Goal: Browse casually

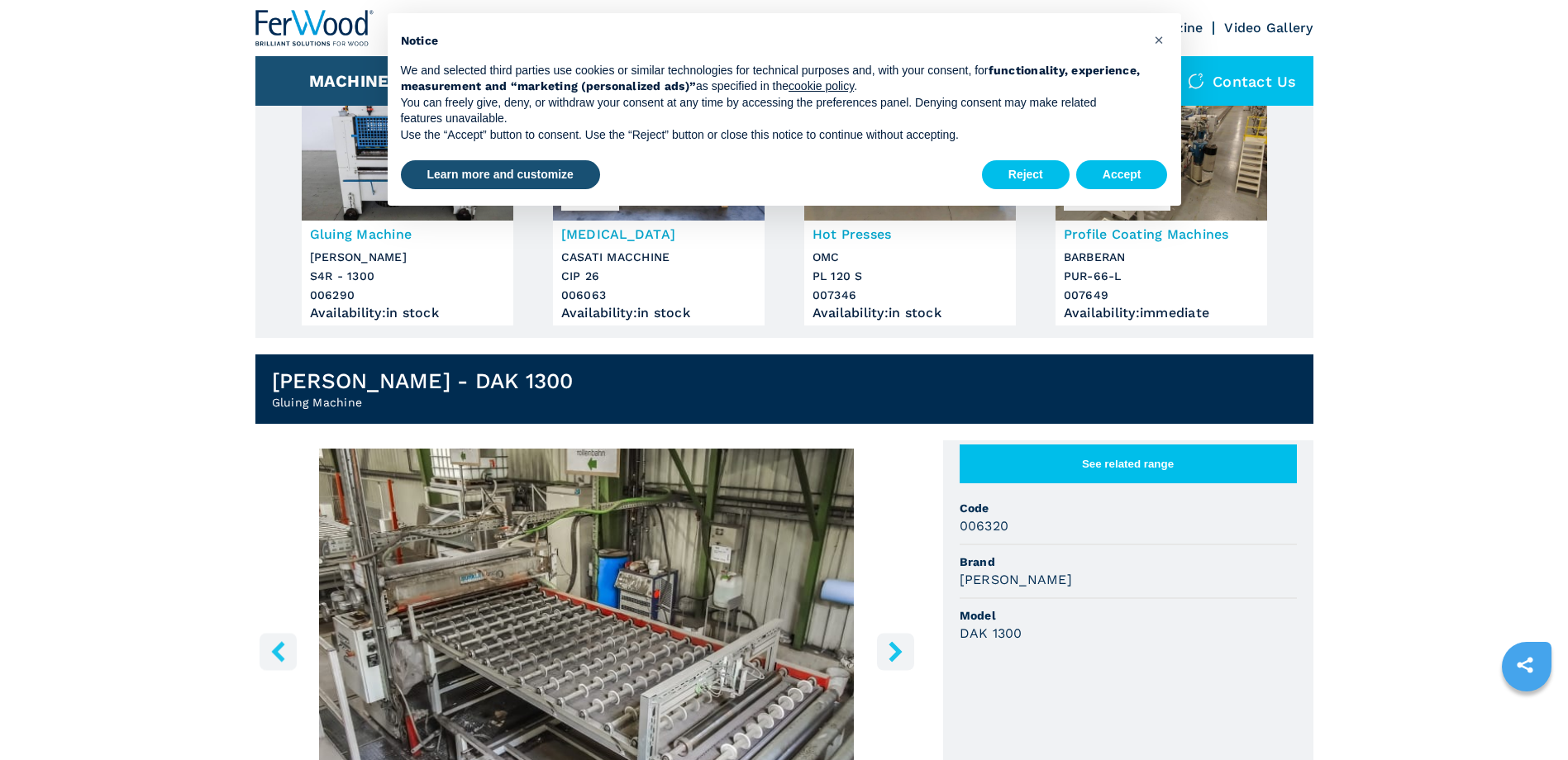
scroll to position [165, 0]
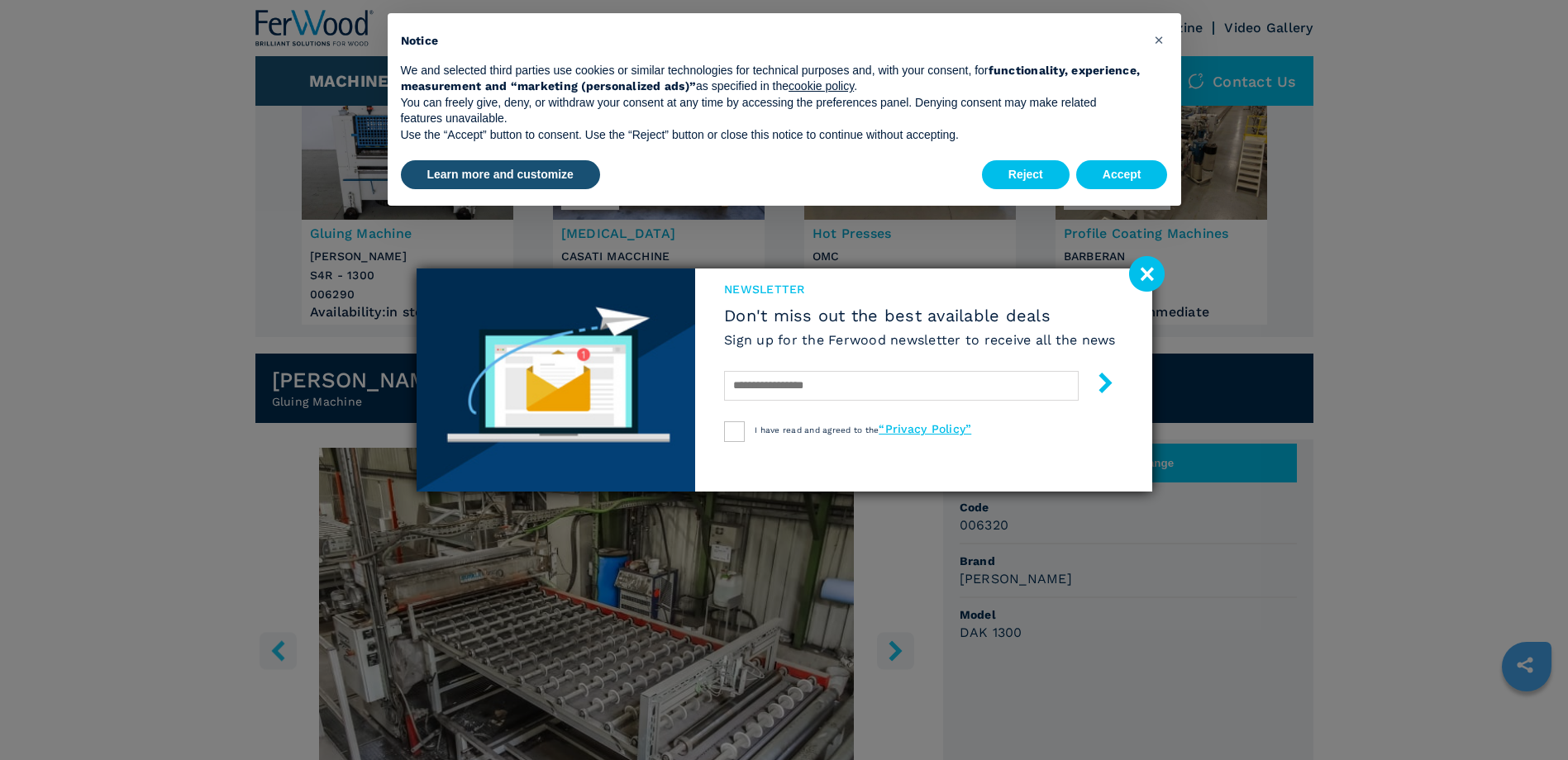
click at [1147, 271] on image at bounding box center [1147, 274] width 36 height 36
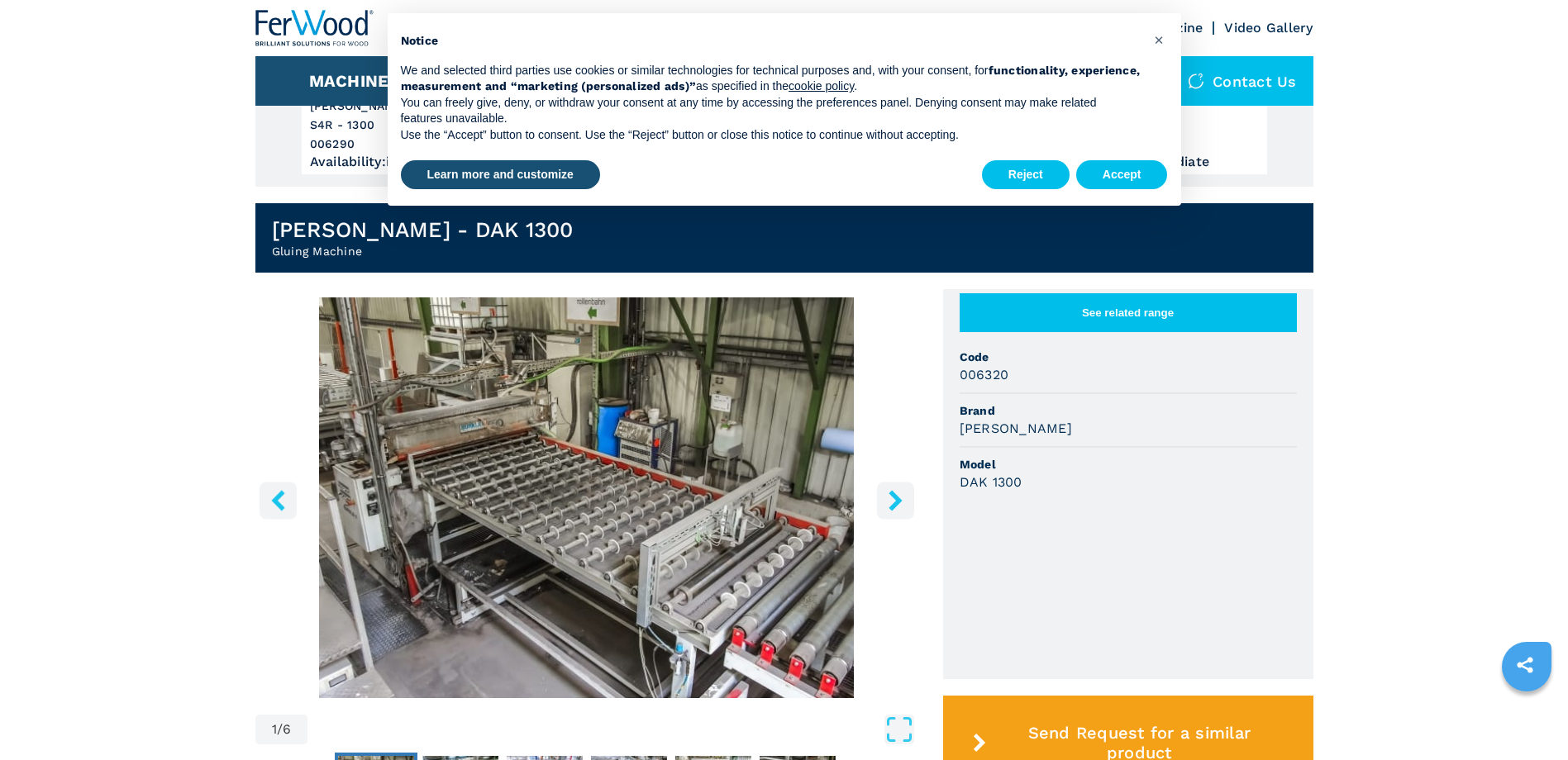
scroll to position [331, 0]
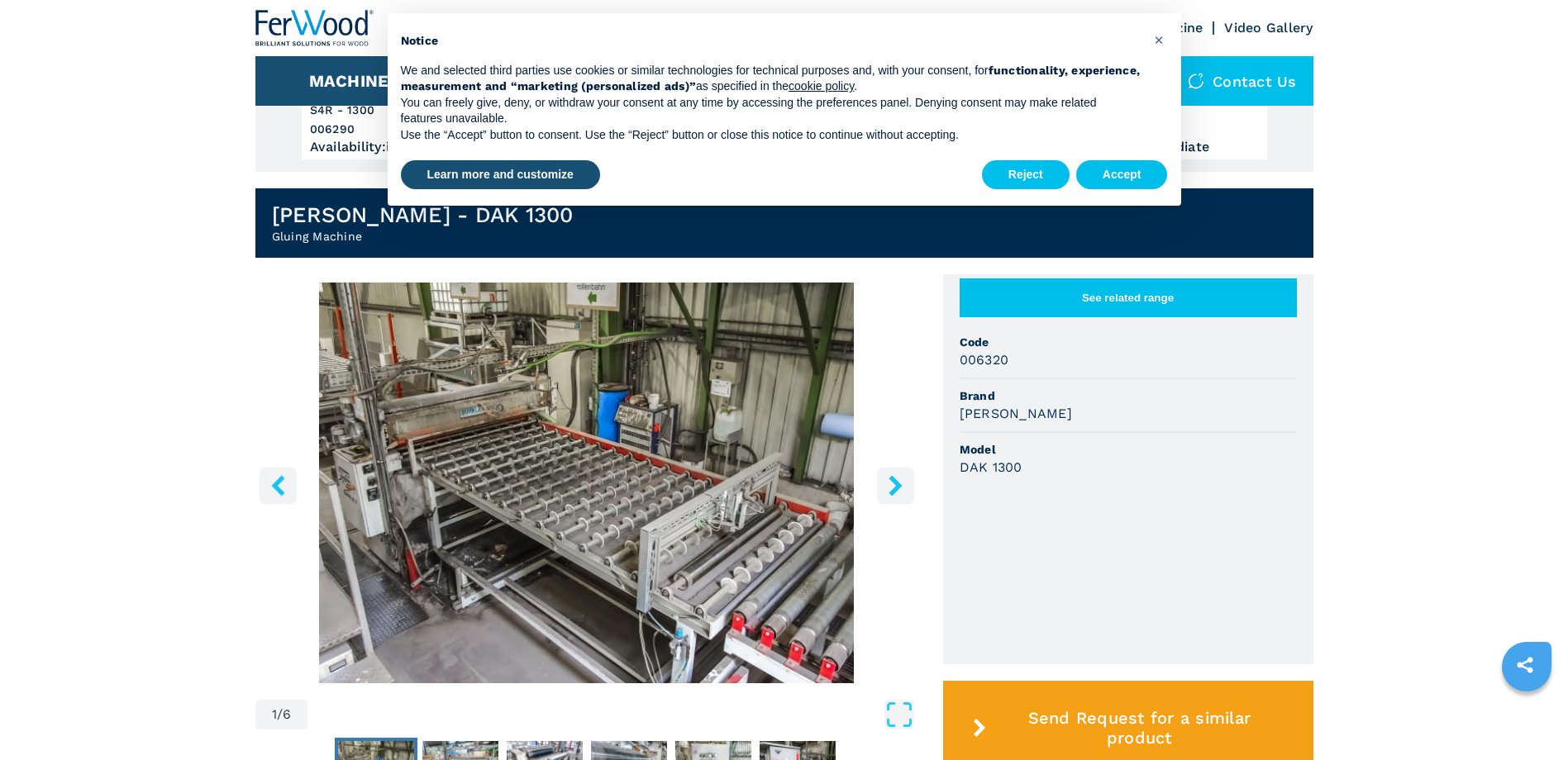
click at [892, 486] on icon "right-button" at bounding box center [896, 486] width 21 height 21
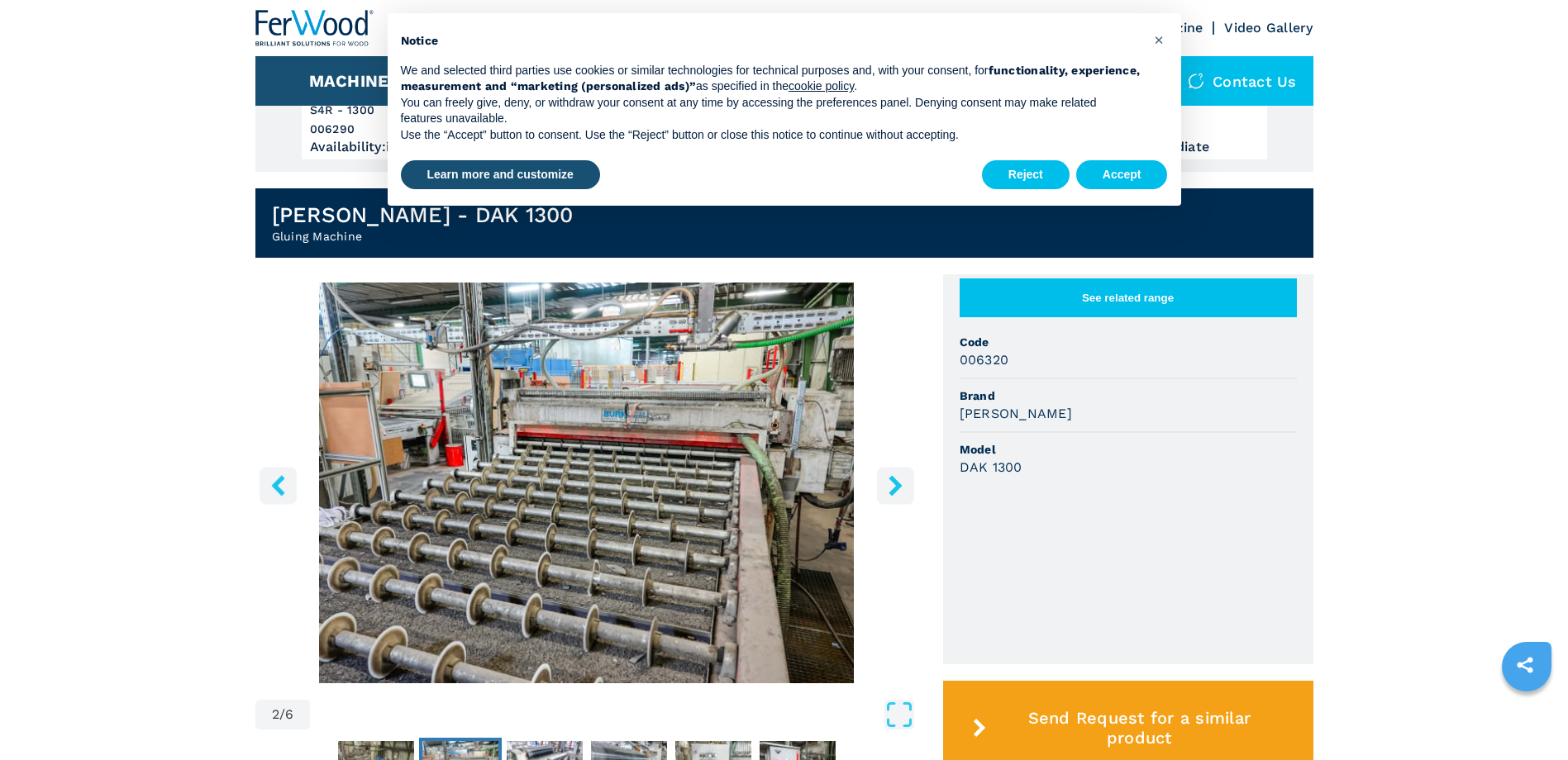
click at [892, 486] on icon "right-button" at bounding box center [896, 486] width 21 height 21
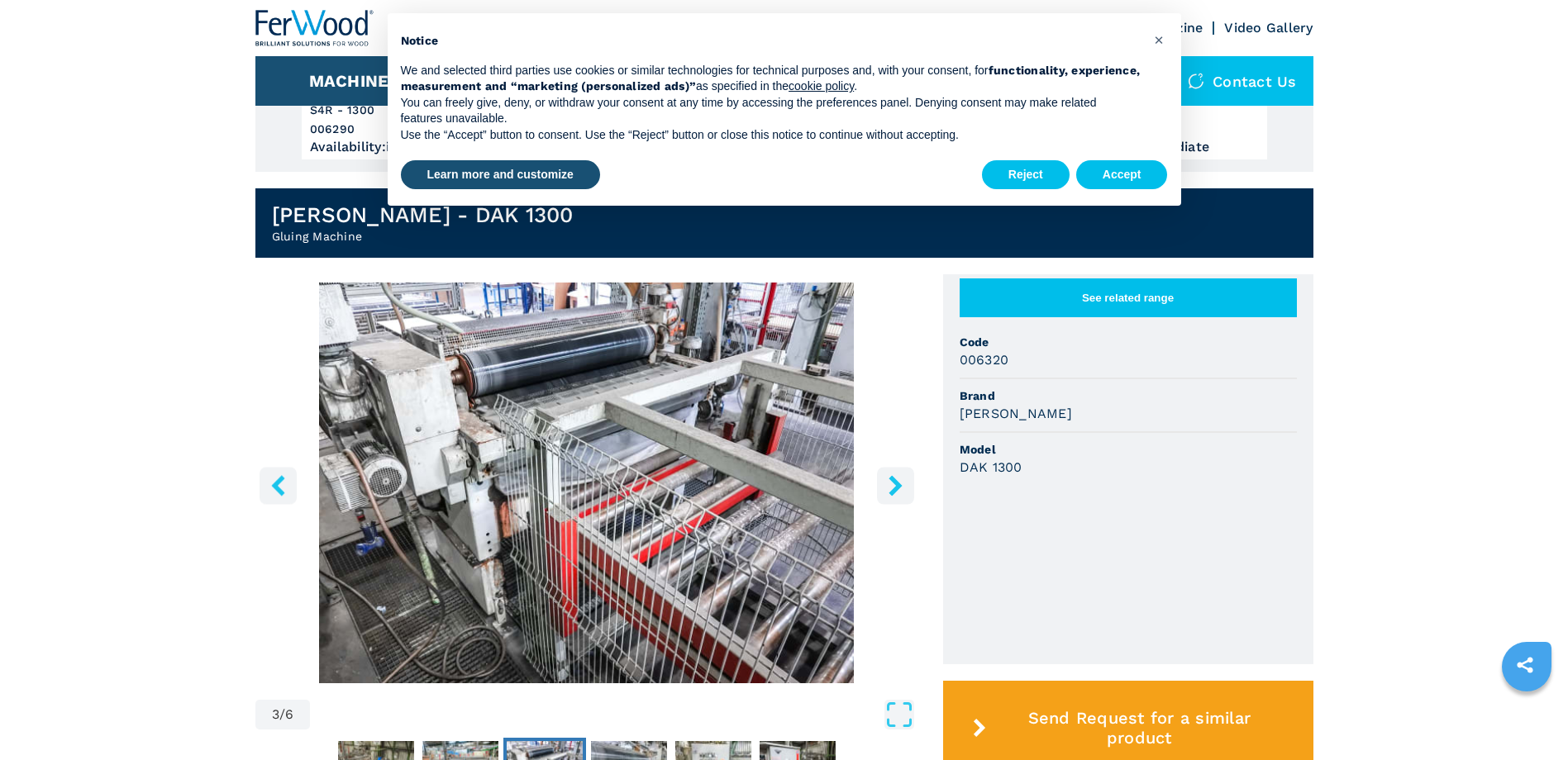
click at [892, 486] on icon "right-button" at bounding box center [896, 486] width 21 height 21
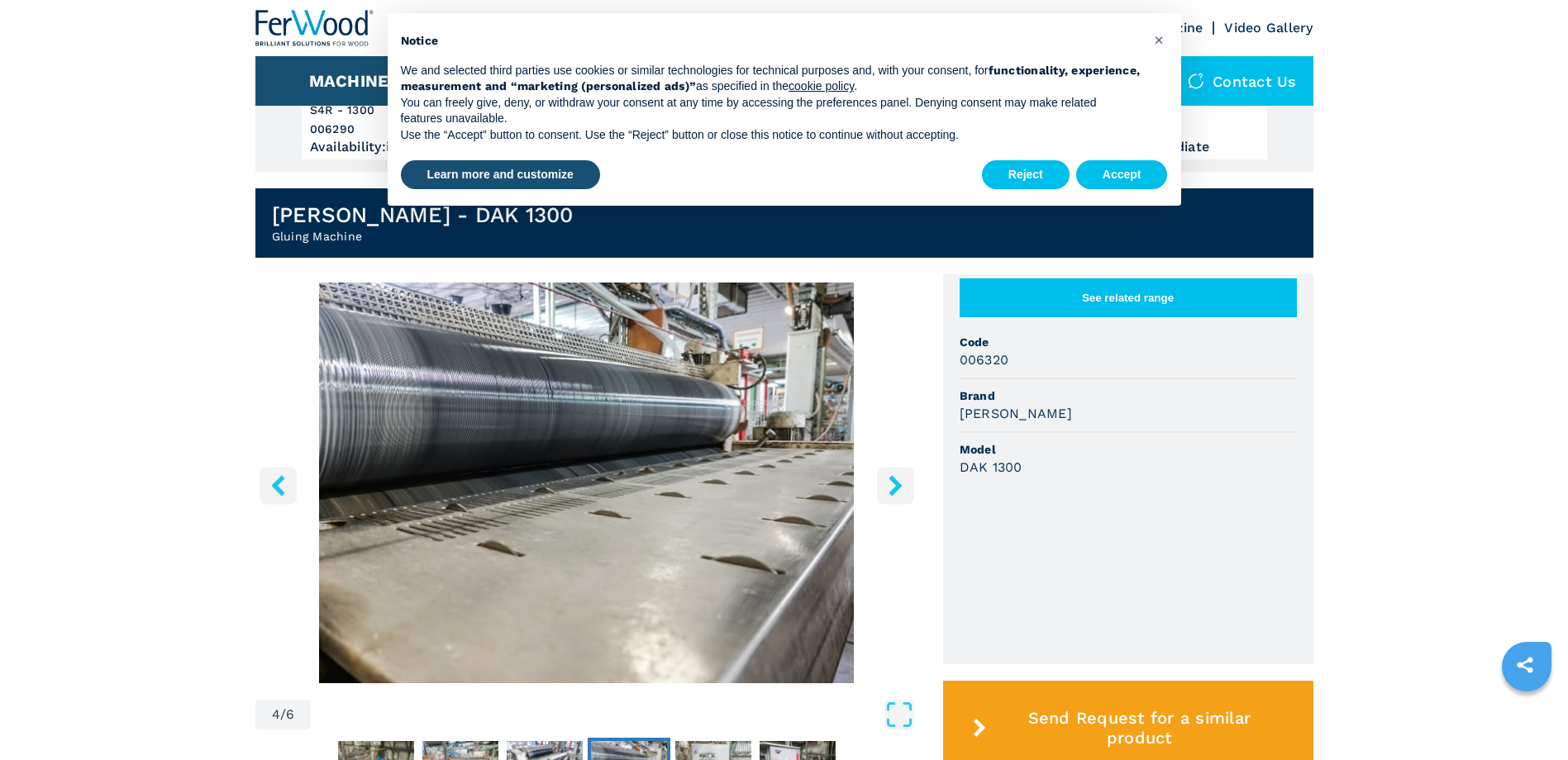
click at [892, 486] on icon "right-button" at bounding box center [896, 486] width 21 height 21
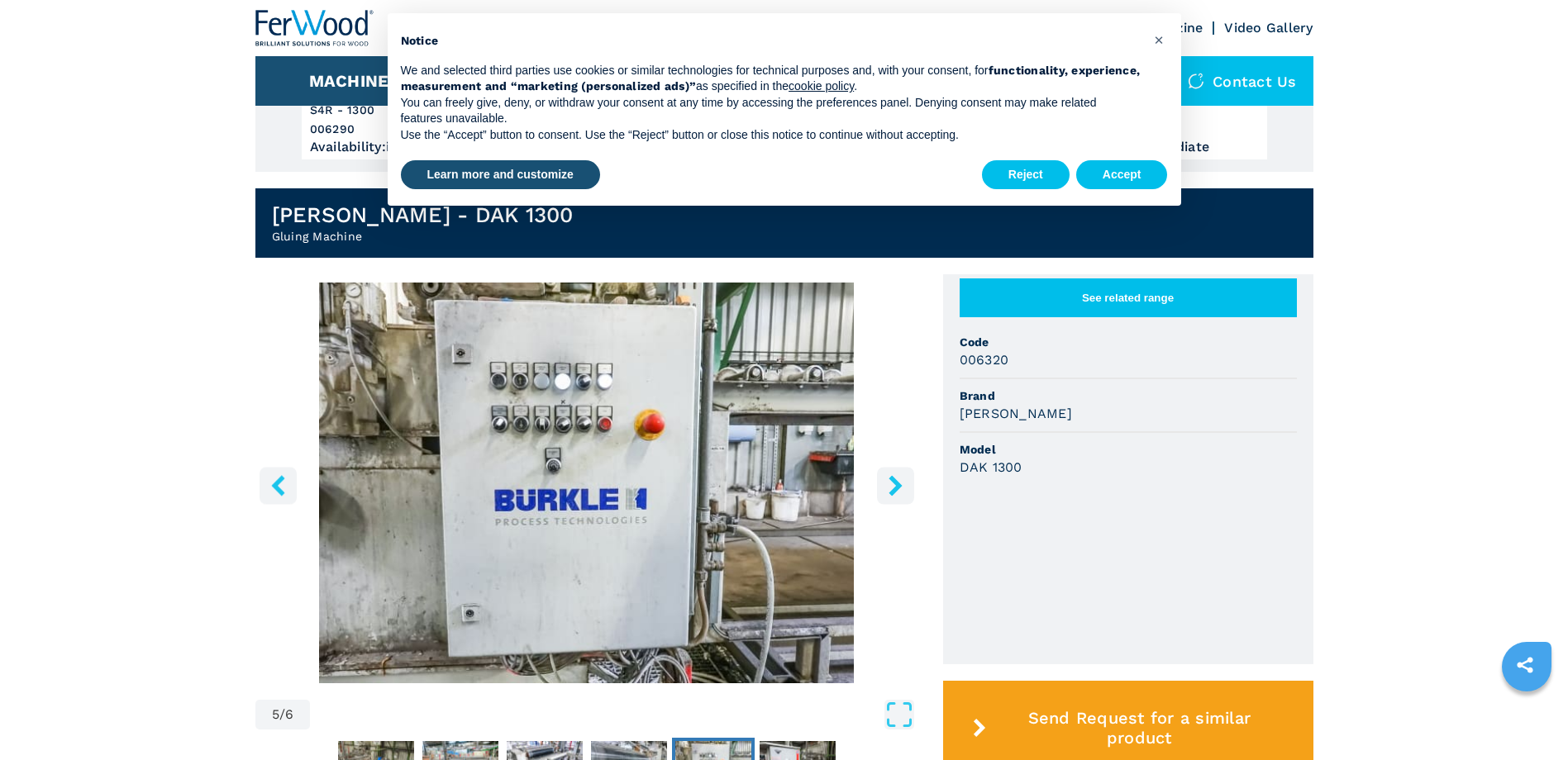
click at [892, 486] on icon "right-button" at bounding box center [896, 486] width 21 height 21
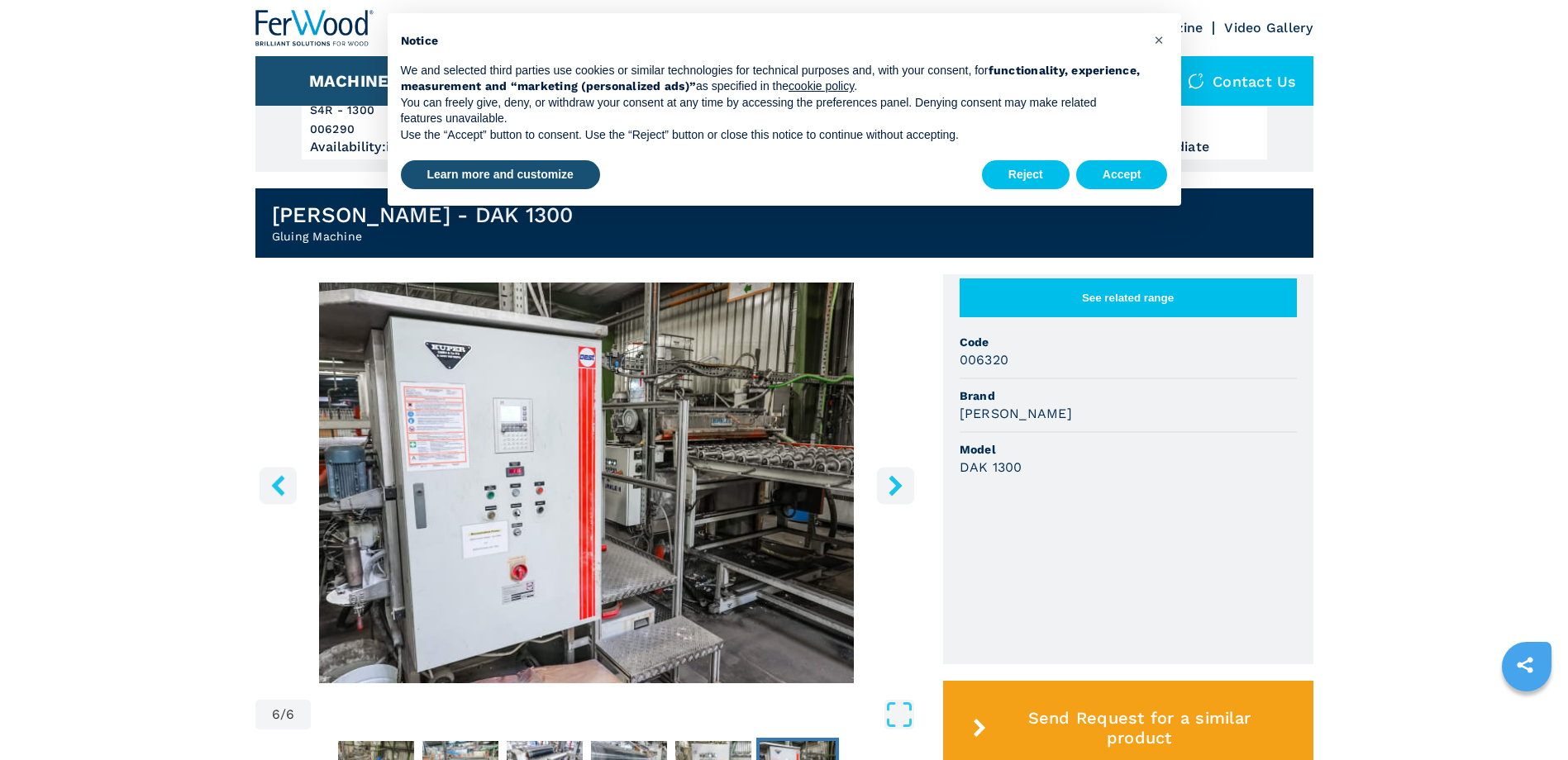
click at [892, 486] on icon "right-button" at bounding box center [896, 486] width 21 height 21
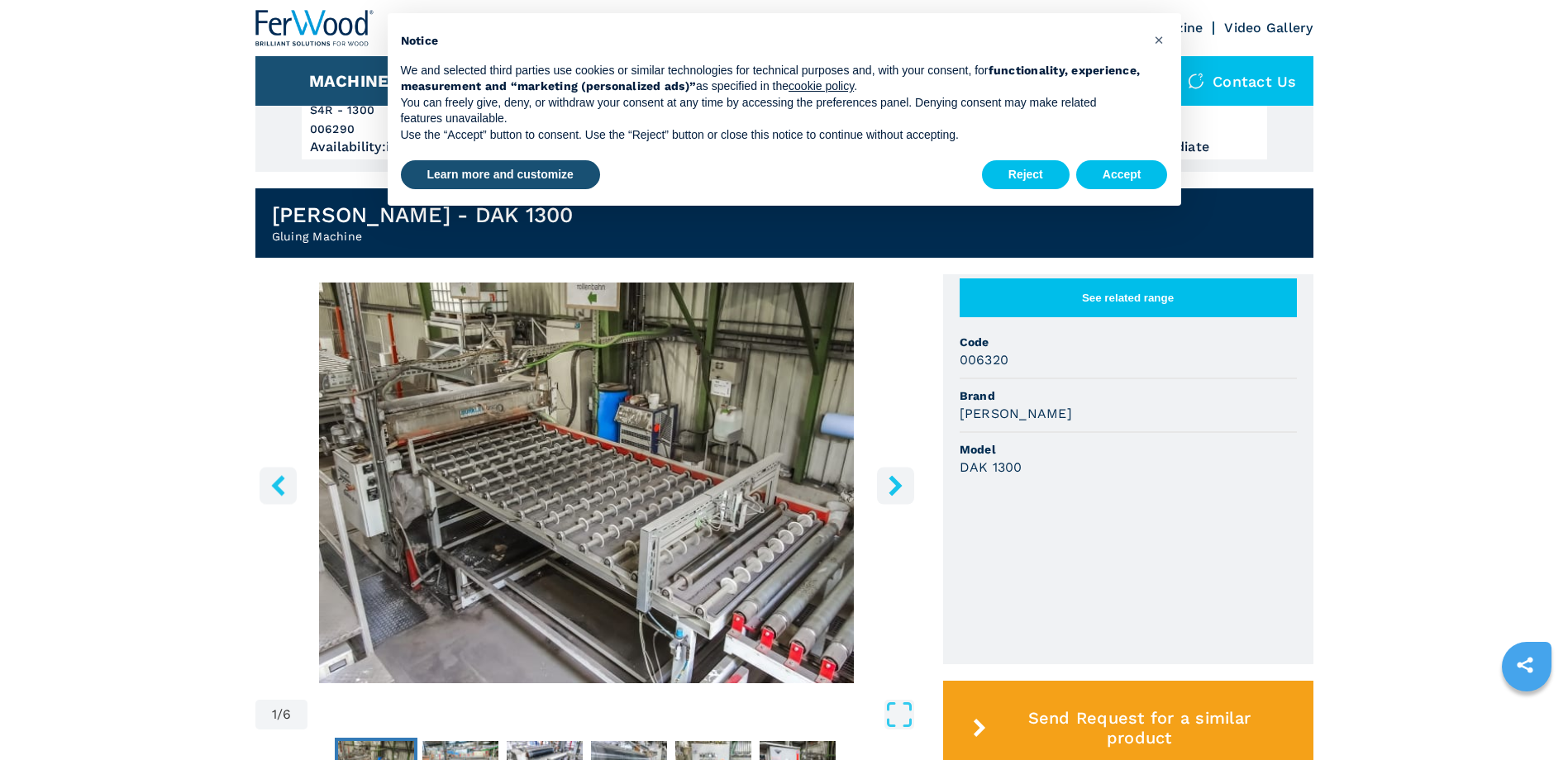
click at [892, 486] on icon "right-button" at bounding box center [896, 486] width 21 height 21
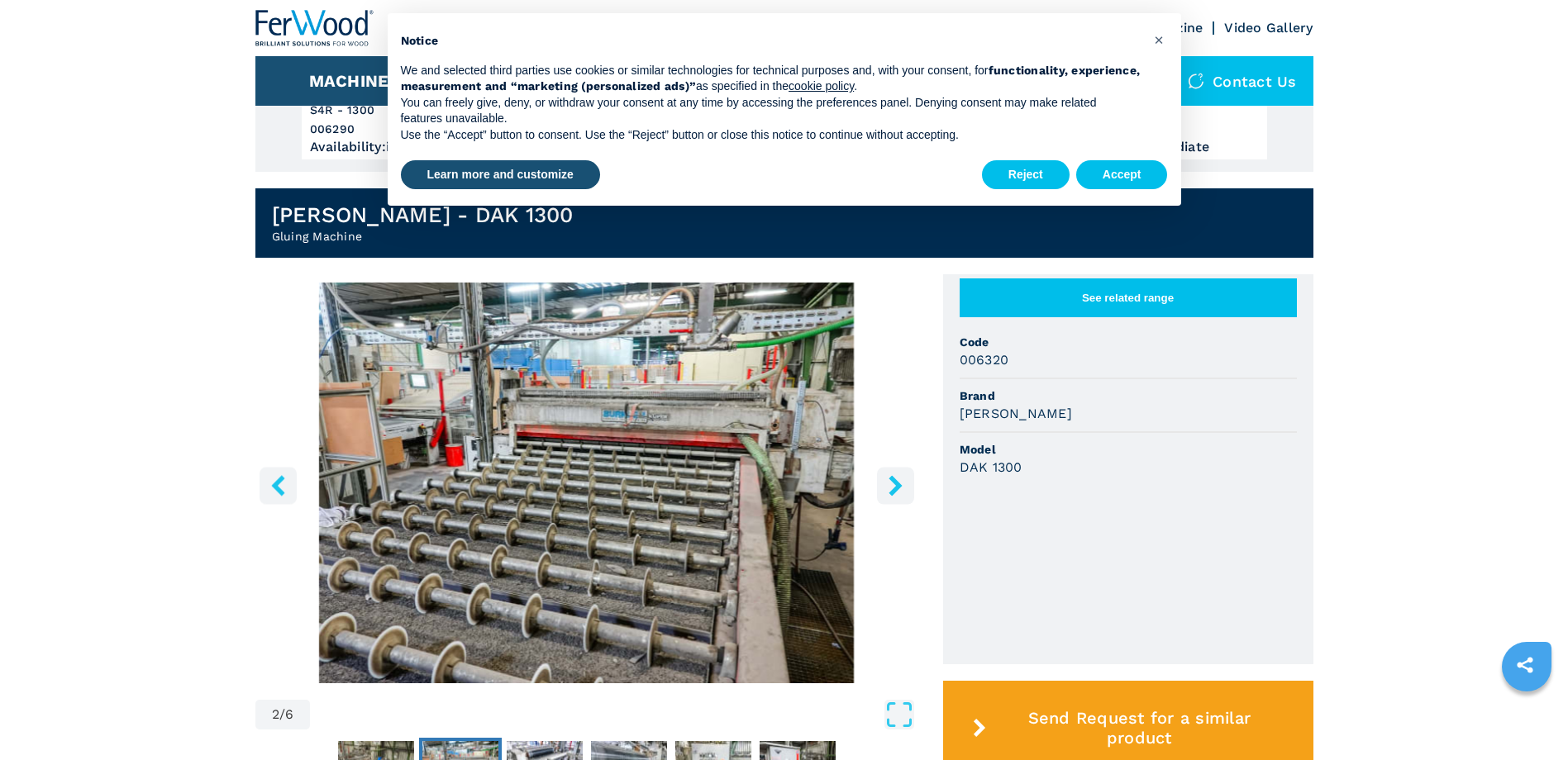
click at [892, 486] on icon "right-button" at bounding box center [896, 486] width 21 height 21
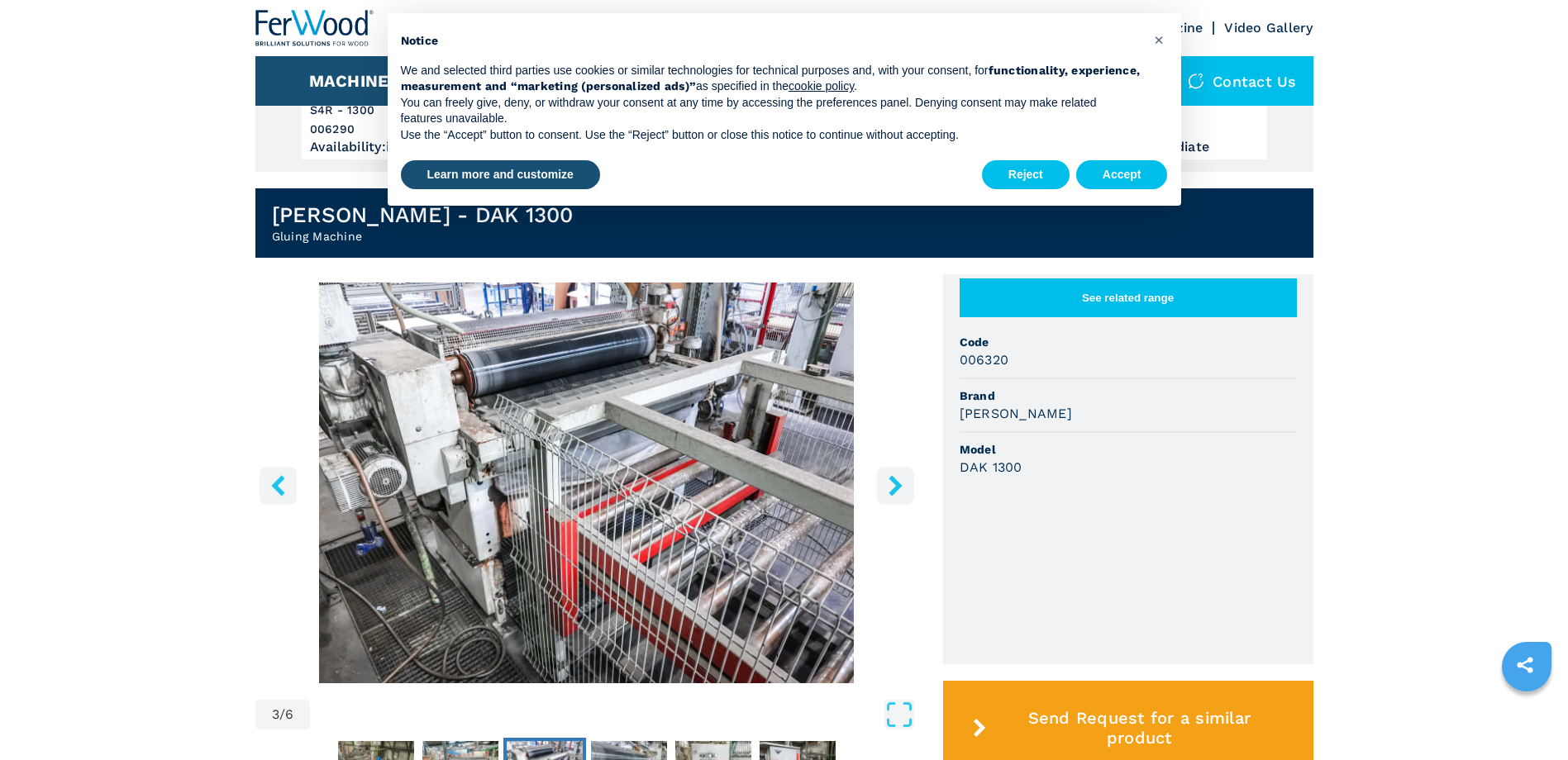
click at [882, 487] on button "right-button" at bounding box center [895, 485] width 37 height 37
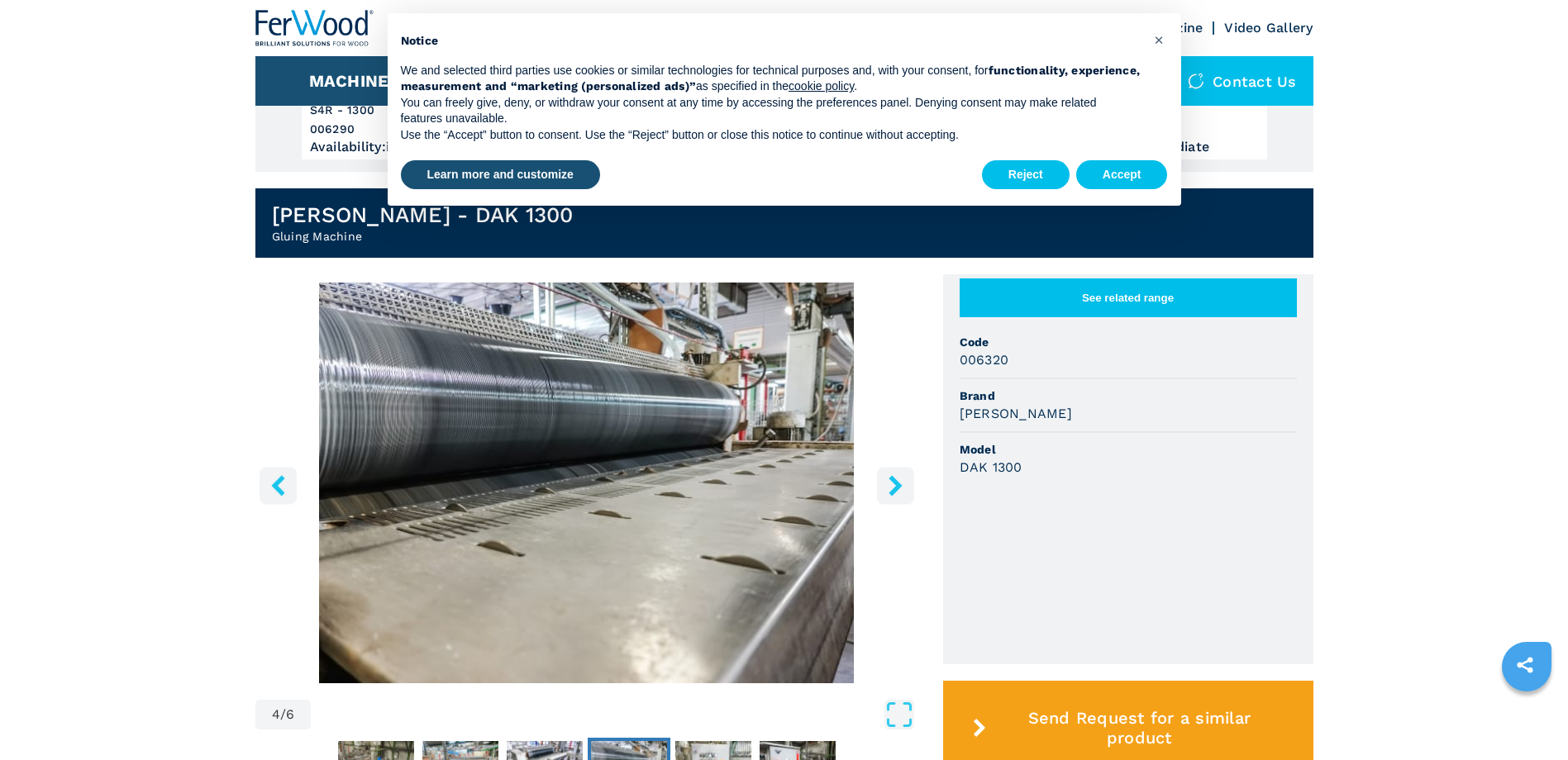
click at [895, 487] on icon "right-button" at bounding box center [895, 486] width 13 height 21
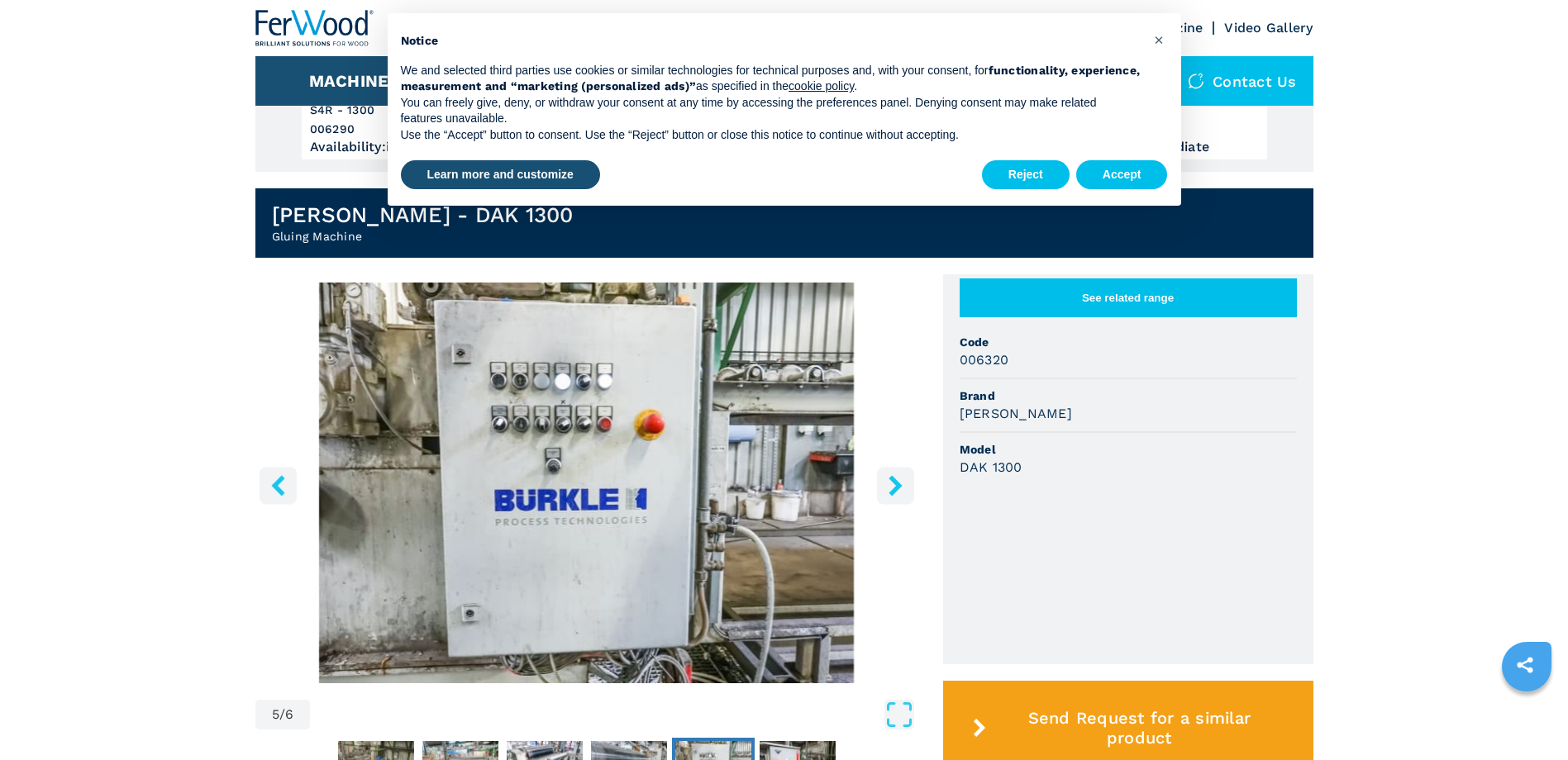
click at [895, 487] on icon "right-button" at bounding box center [895, 486] width 13 height 21
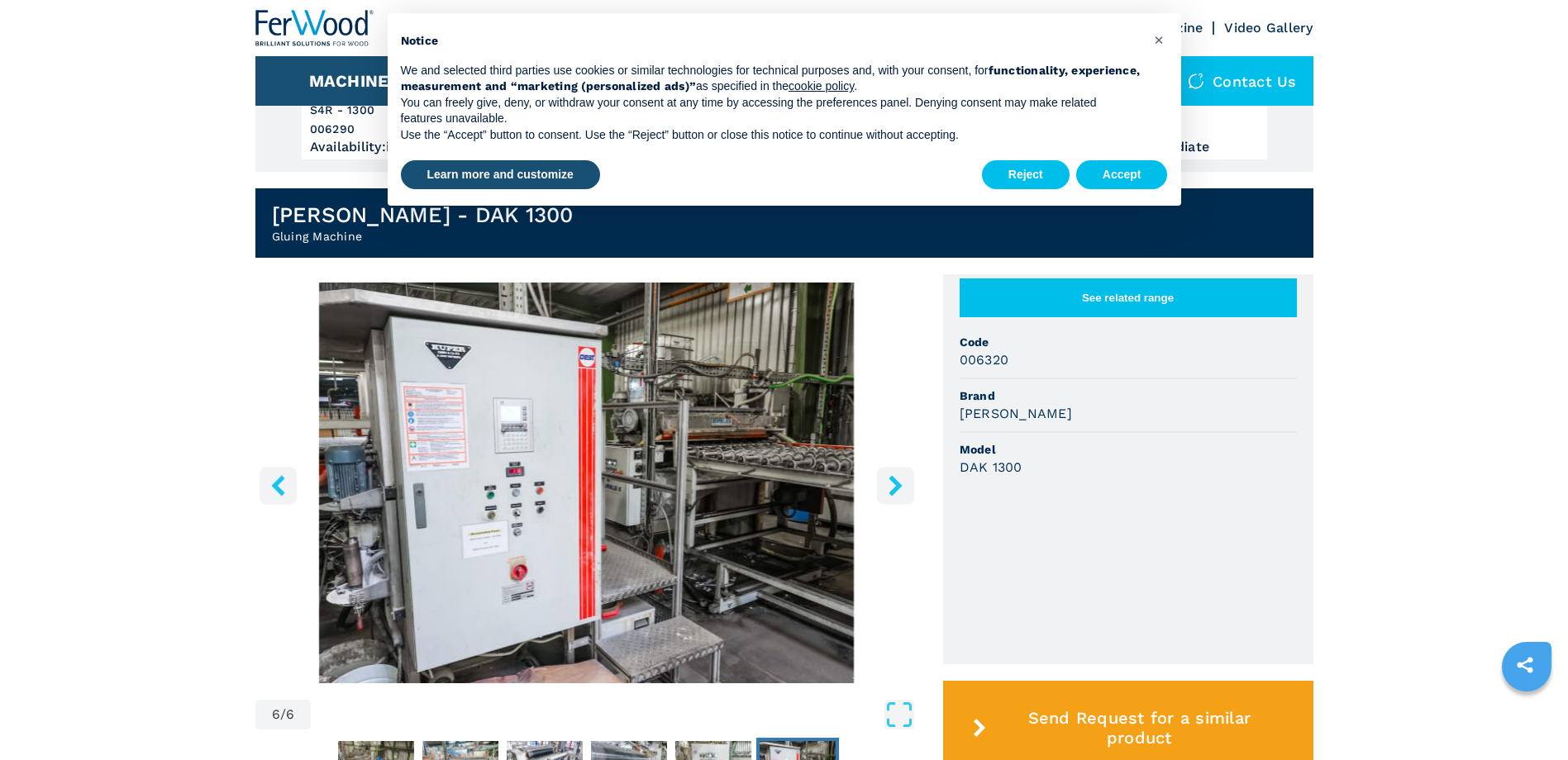
click at [895, 487] on icon "right-button" at bounding box center [895, 486] width 13 height 21
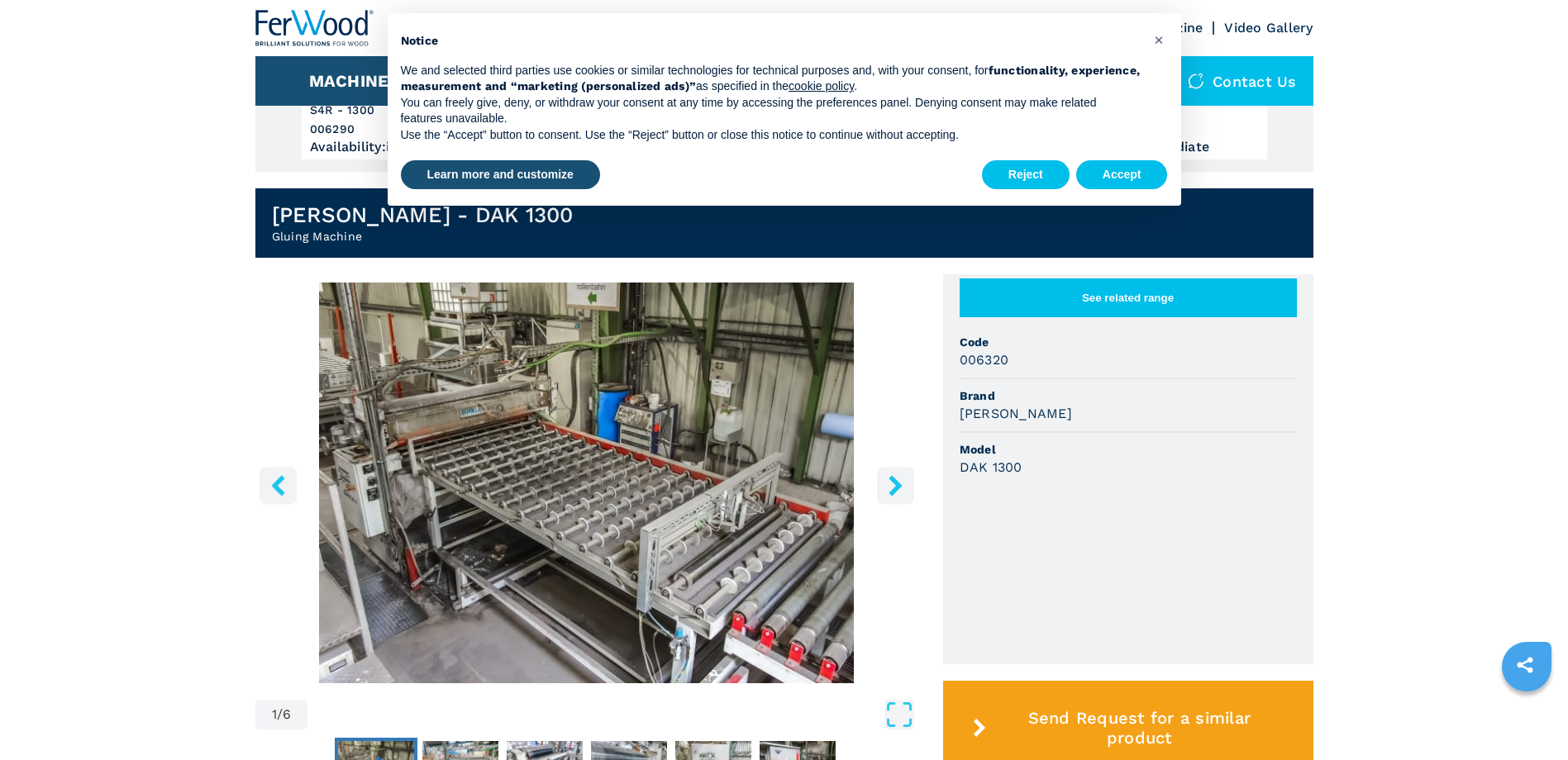
click at [895, 486] on icon "right-button" at bounding box center [896, 486] width 21 height 21
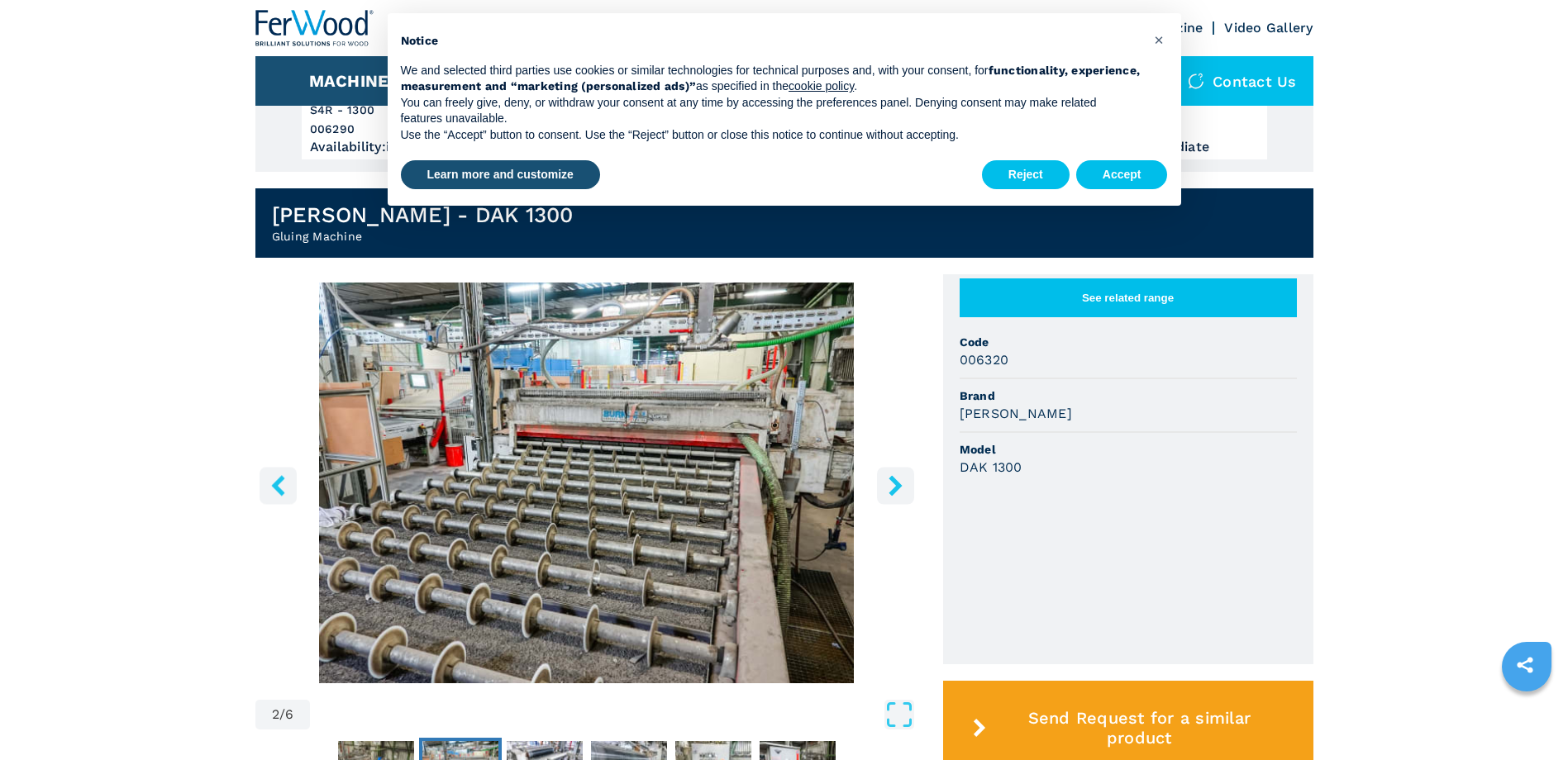
click at [895, 486] on icon "right-button" at bounding box center [896, 486] width 21 height 21
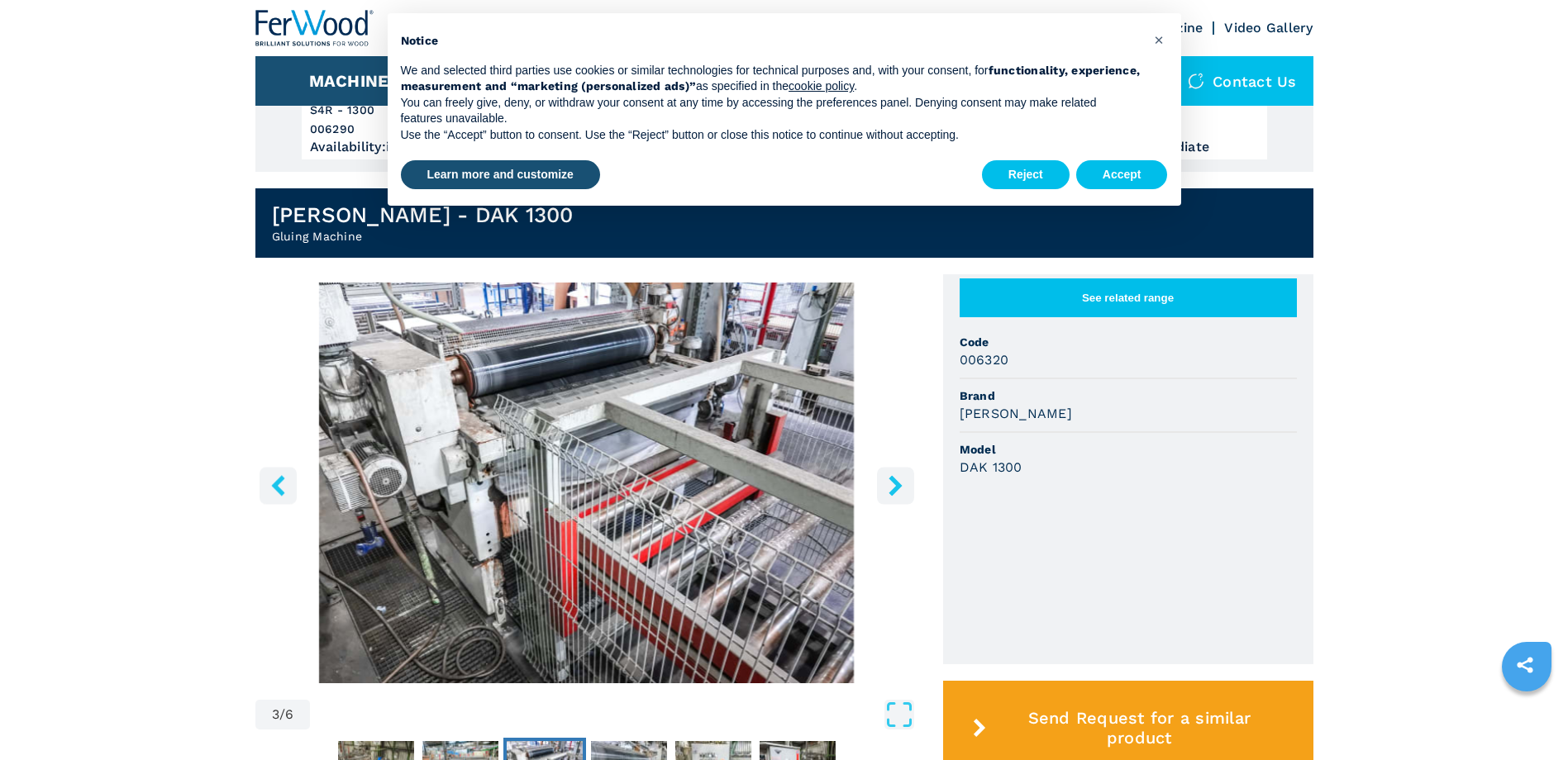
click at [895, 486] on icon "right-button" at bounding box center [896, 486] width 21 height 21
